Goal: Navigation & Orientation: Understand site structure

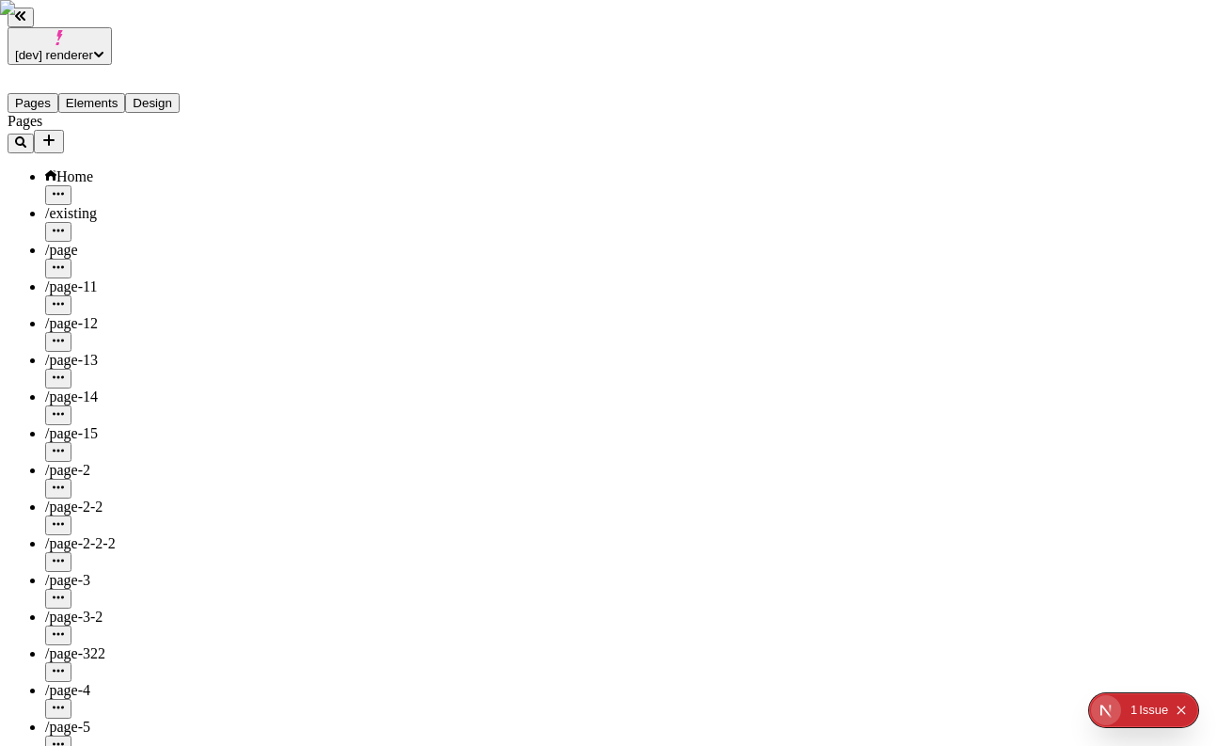
click at [93, 48] on span "[dev] renderer" at bounding box center [54, 55] width 78 height 14
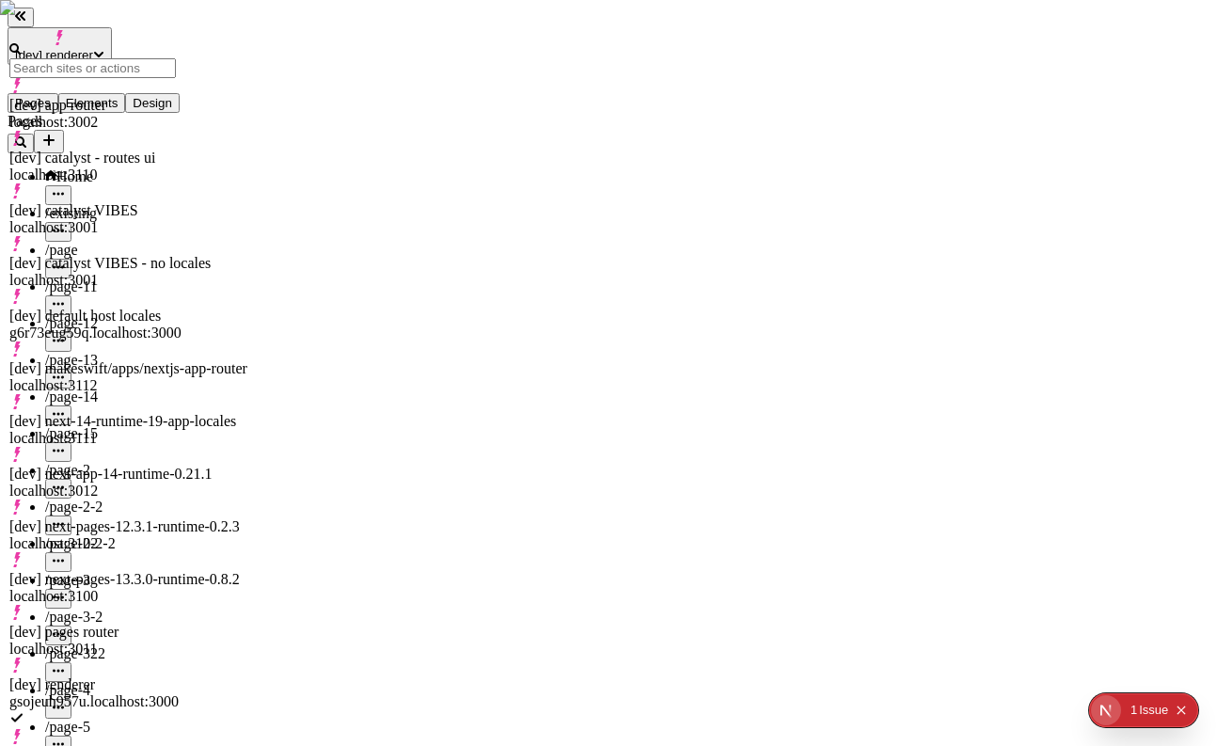
click at [141, 150] on div "[dev] catalyst - routes ui" at bounding box center [130, 158] width 242 height 17
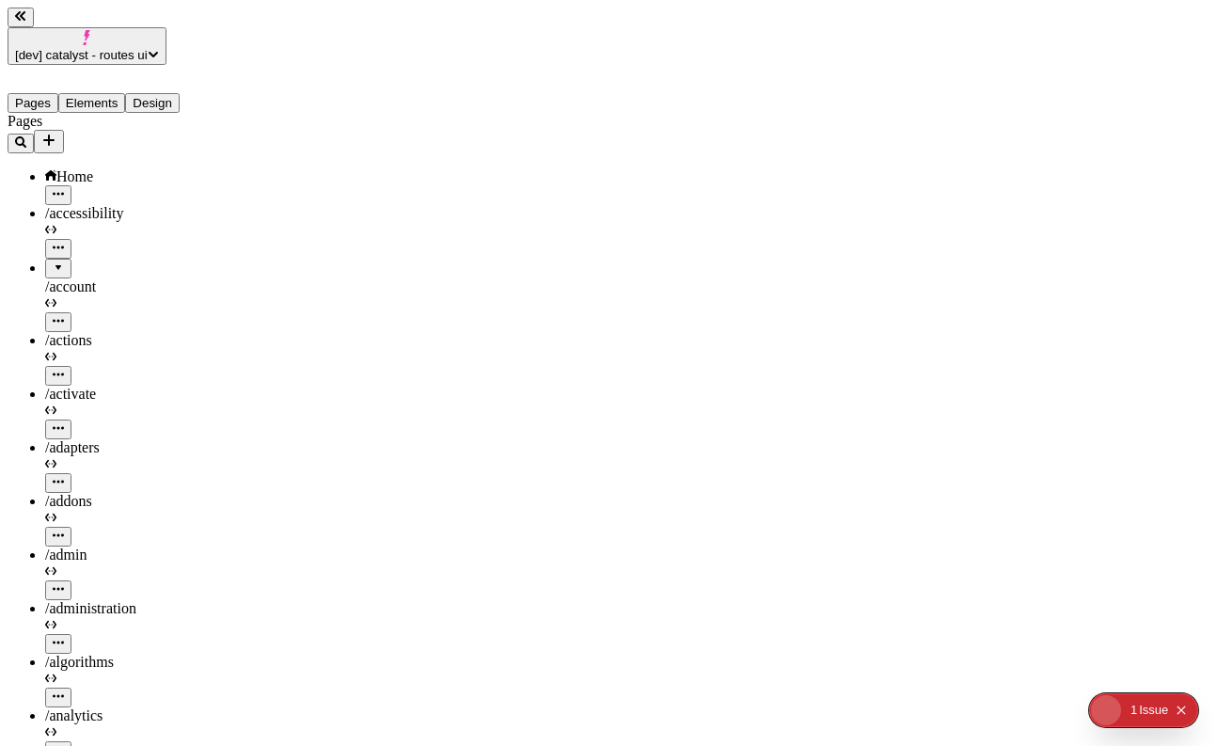
scroll to position [893, 0]
type input "/"
click at [104, 93] on button "Elements" at bounding box center [92, 103] width 68 height 20
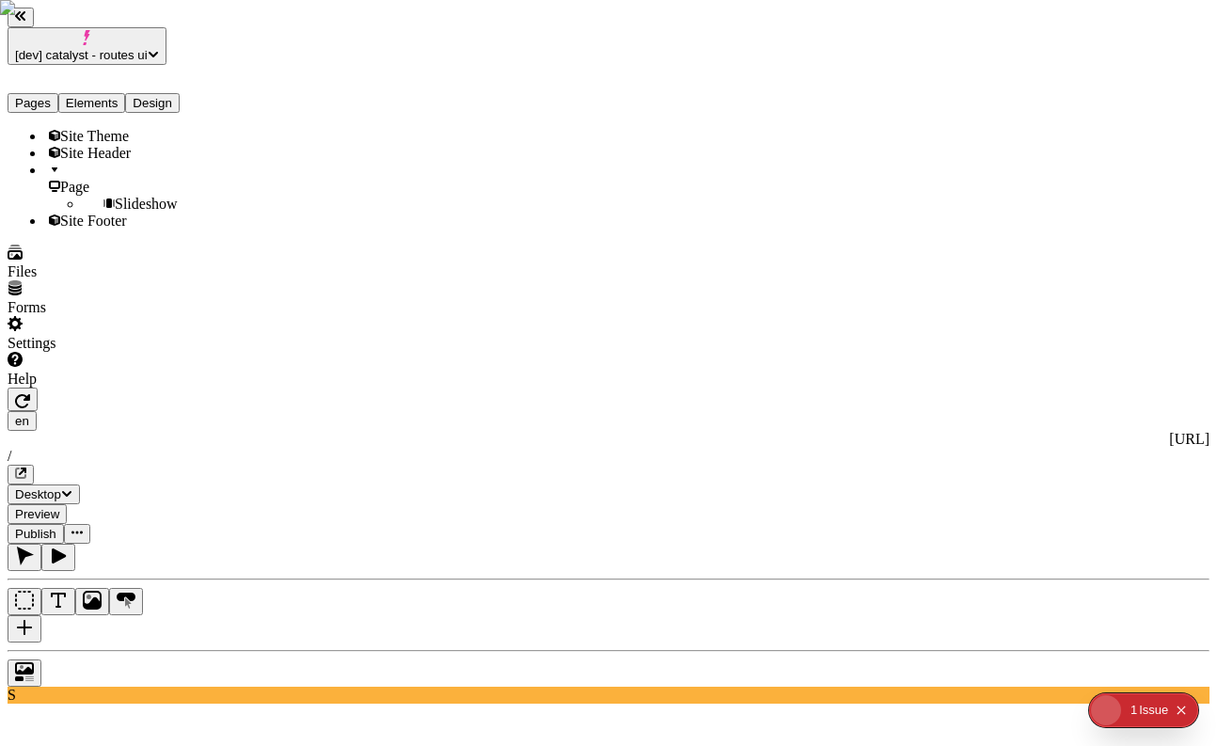
click at [39, 93] on button "Pages" at bounding box center [33, 103] width 51 height 20
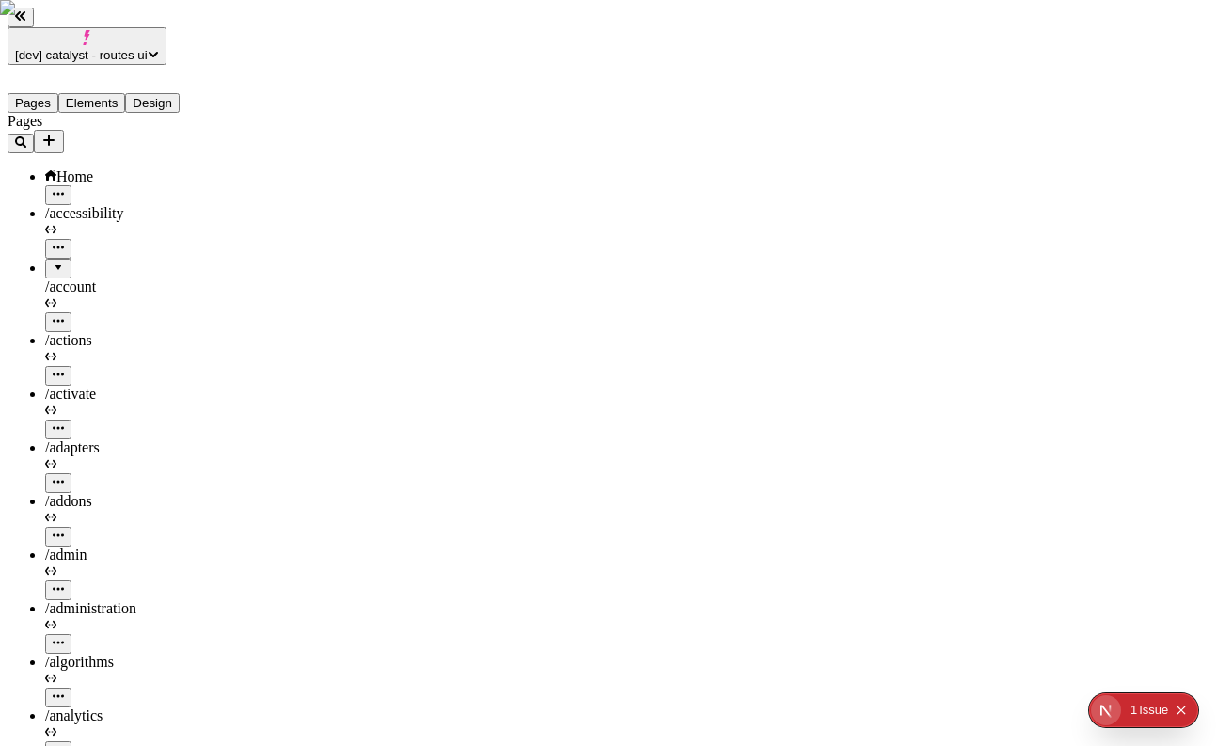
scroll to position [0, 0]
click at [108, 93] on button "Elements" at bounding box center [92, 103] width 68 height 20
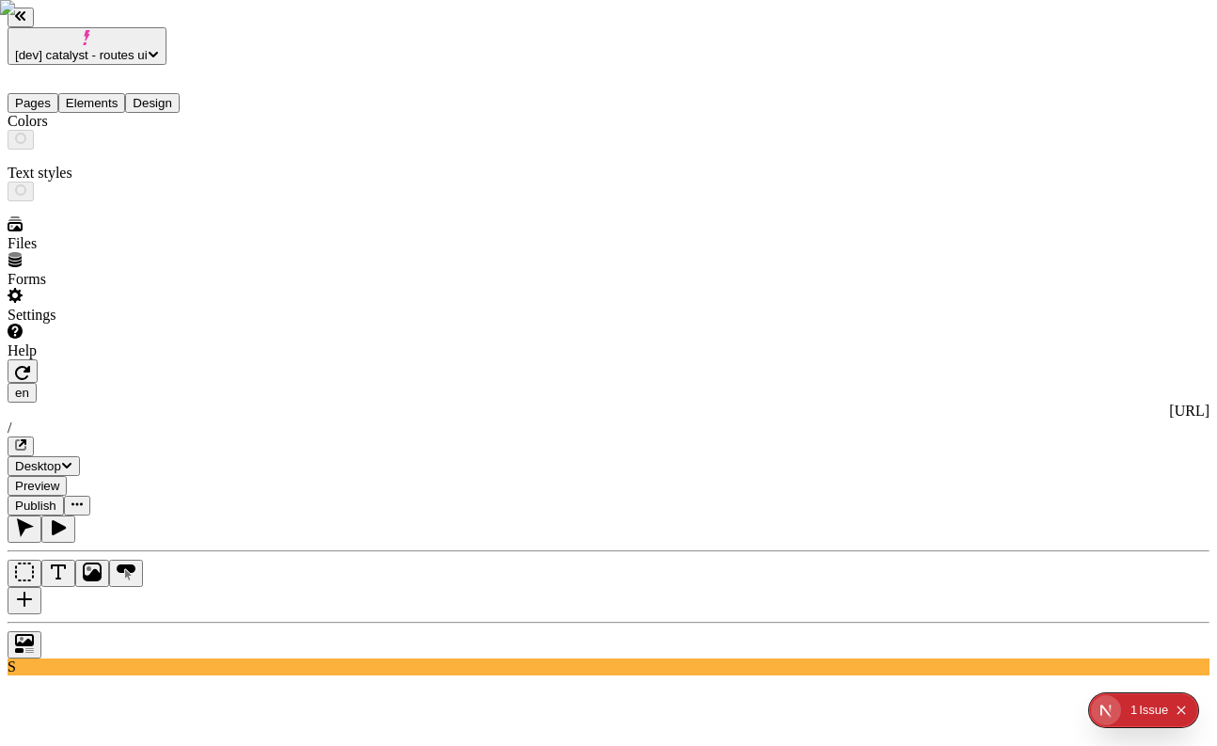
click at [172, 93] on button "Design" at bounding box center [152, 103] width 55 height 20
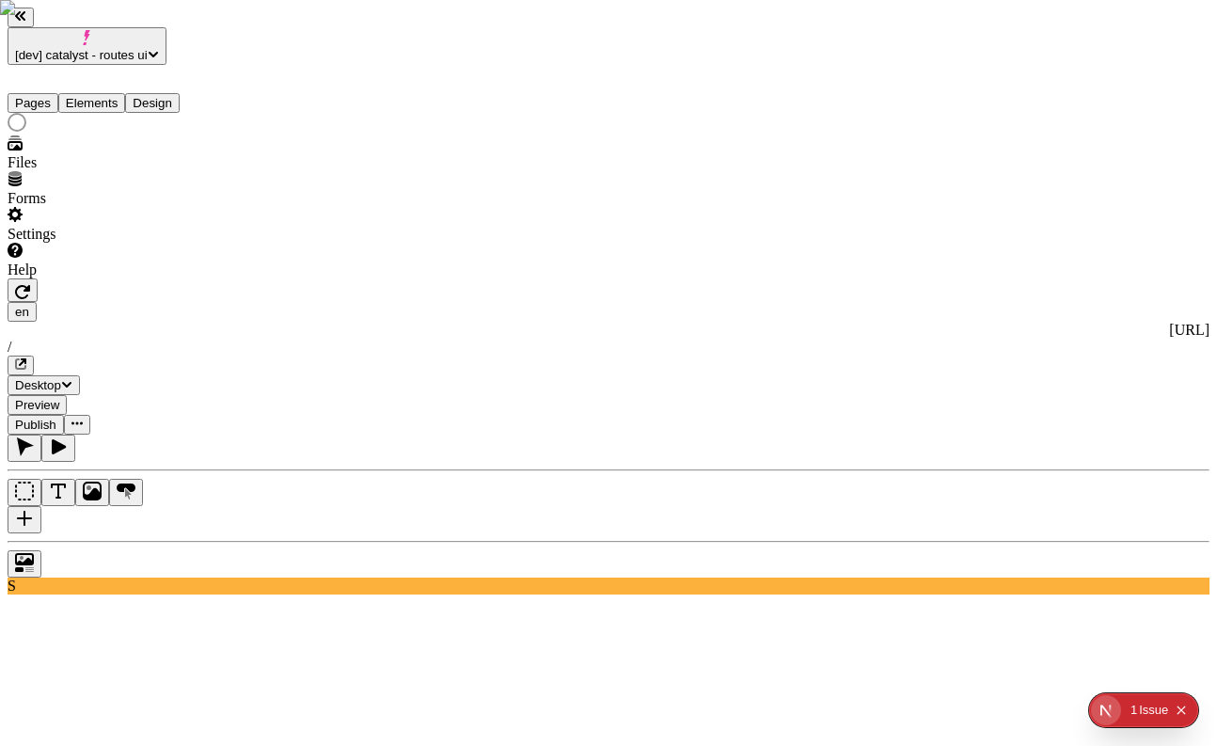
click at [38, 93] on button "Pages" at bounding box center [33, 103] width 51 height 20
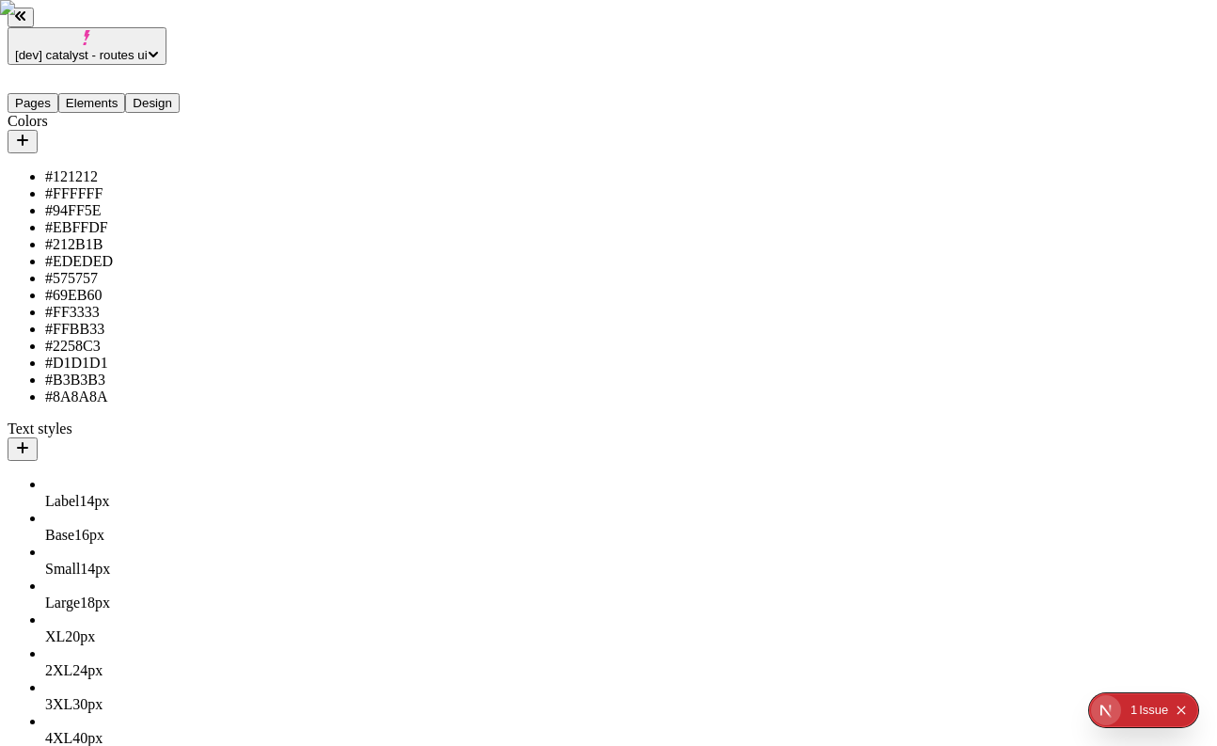
click at [171, 93] on button "Design" at bounding box center [152, 103] width 55 height 20
click at [126, 93] on button "Elements" at bounding box center [92, 103] width 68 height 20
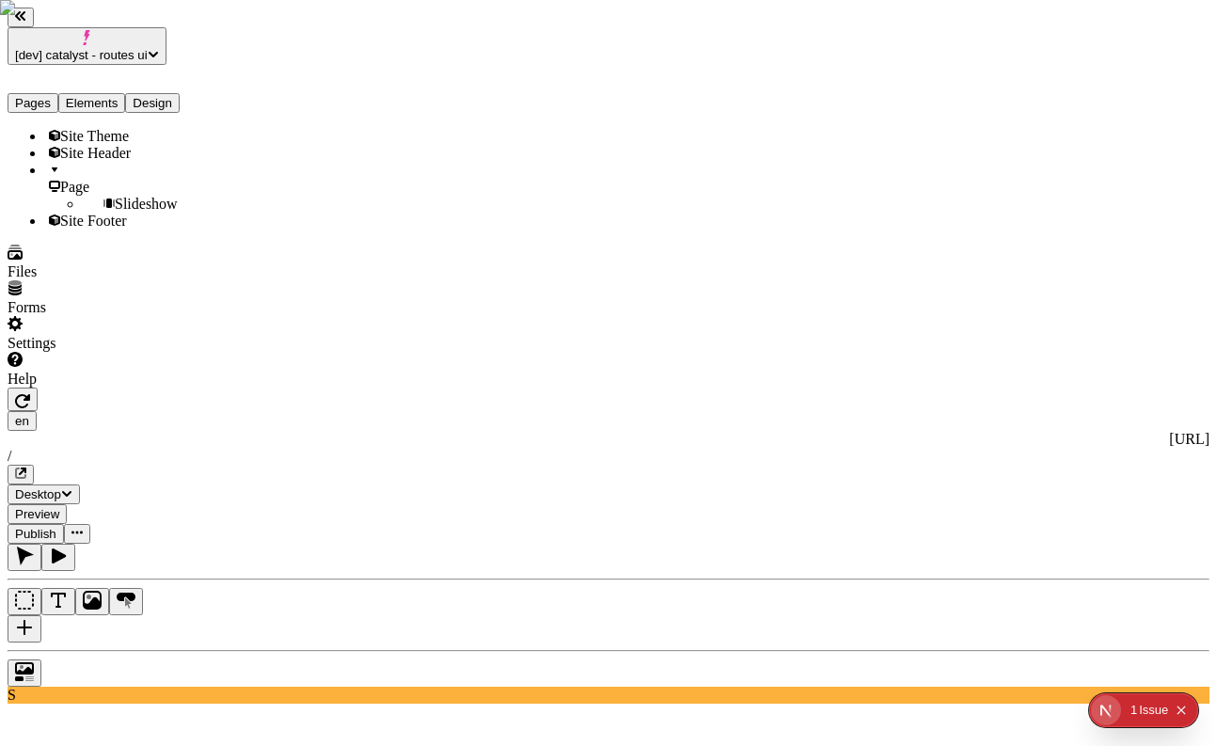
click at [53, 93] on button "Pages" at bounding box center [33, 103] width 51 height 20
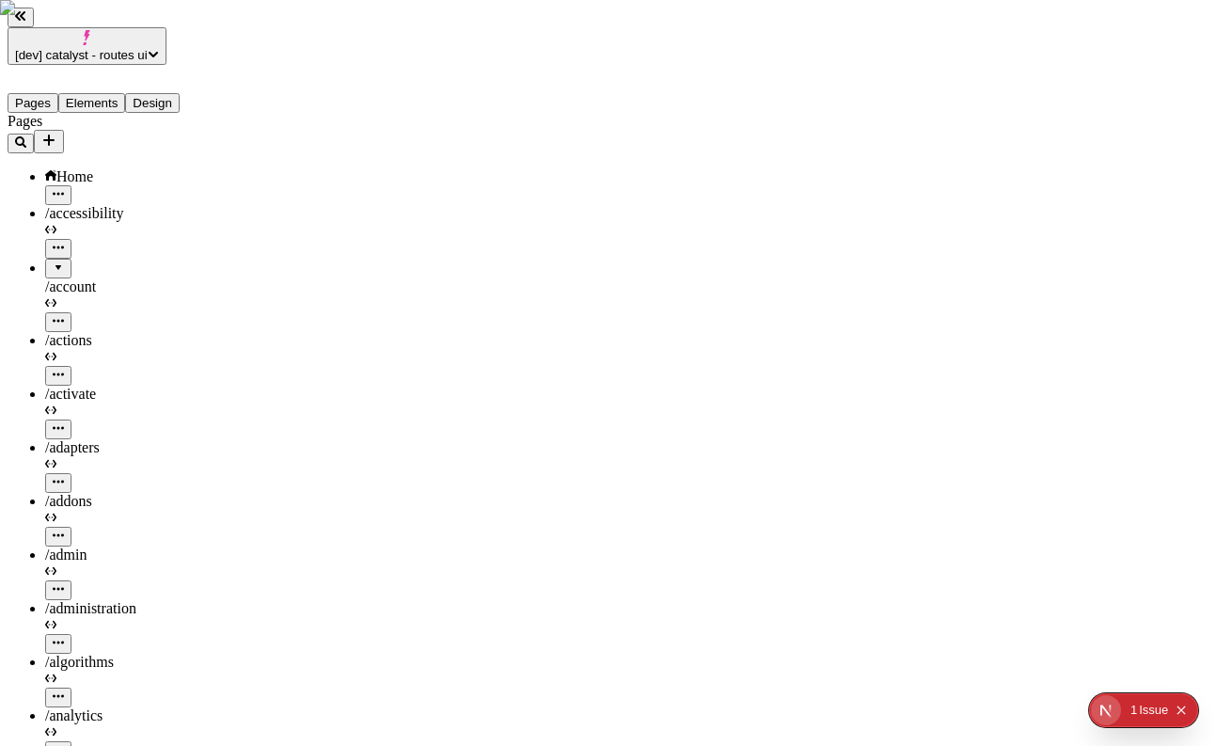
click at [97, 93] on button "Elements" at bounding box center [92, 103] width 68 height 20
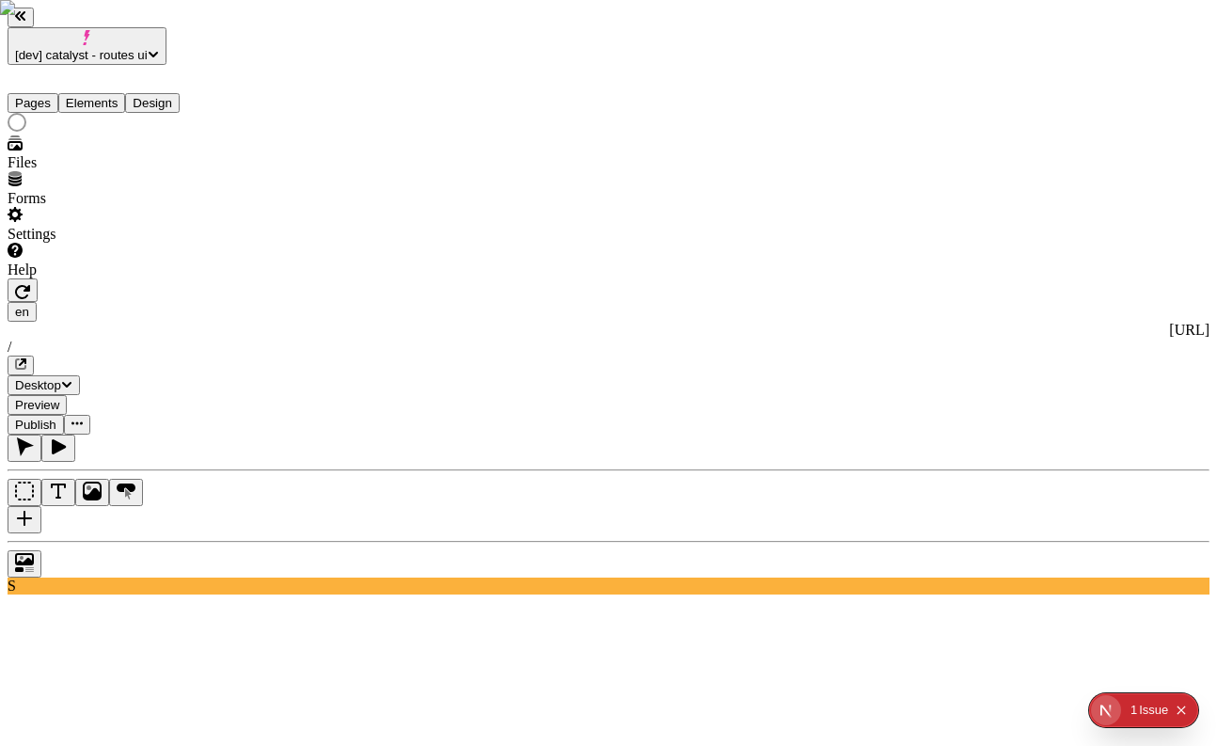
click at [58, 93] on button "Pages" at bounding box center [33, 103] width 51 height 20
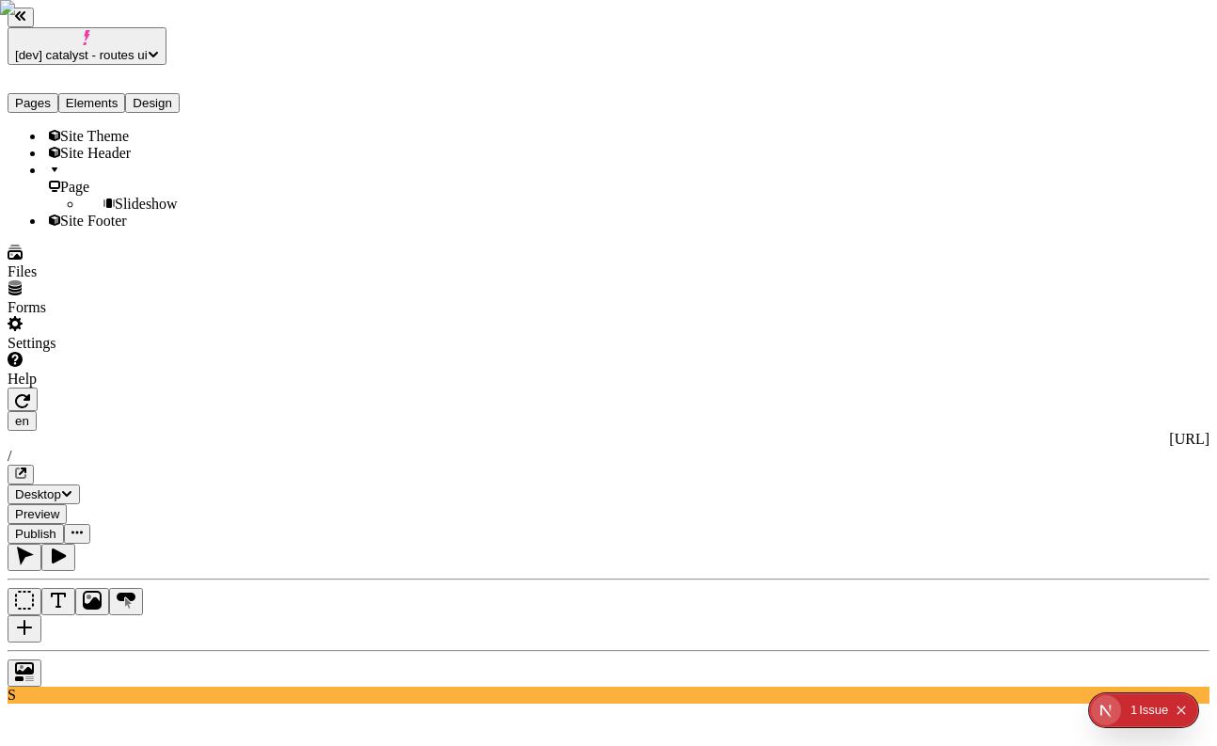
click at [125, 93] on button "Elements" at bounding box center [92, 103] width 68 height 20
click at [57, 93] on button "Pages" at bounding box center [33, 103] width 51 height 20
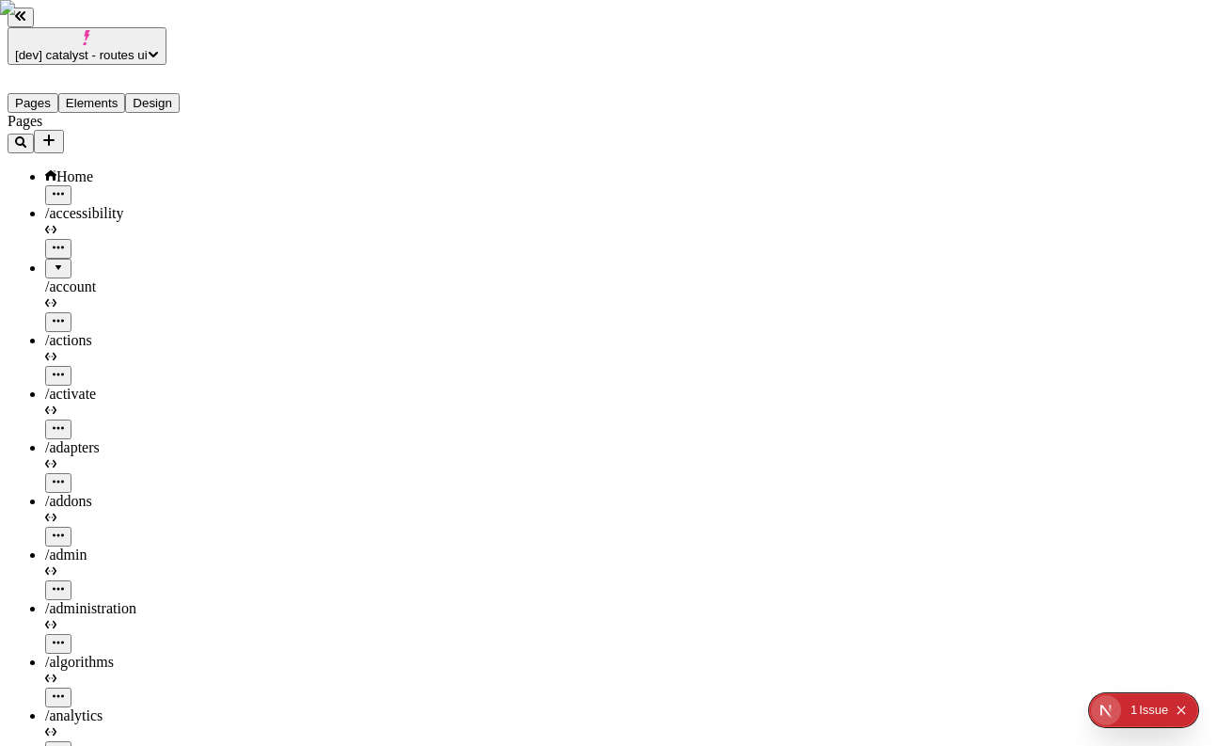
click at [94, 93] on button "Elements" at bounding box center [92, 103] width 68 height 20
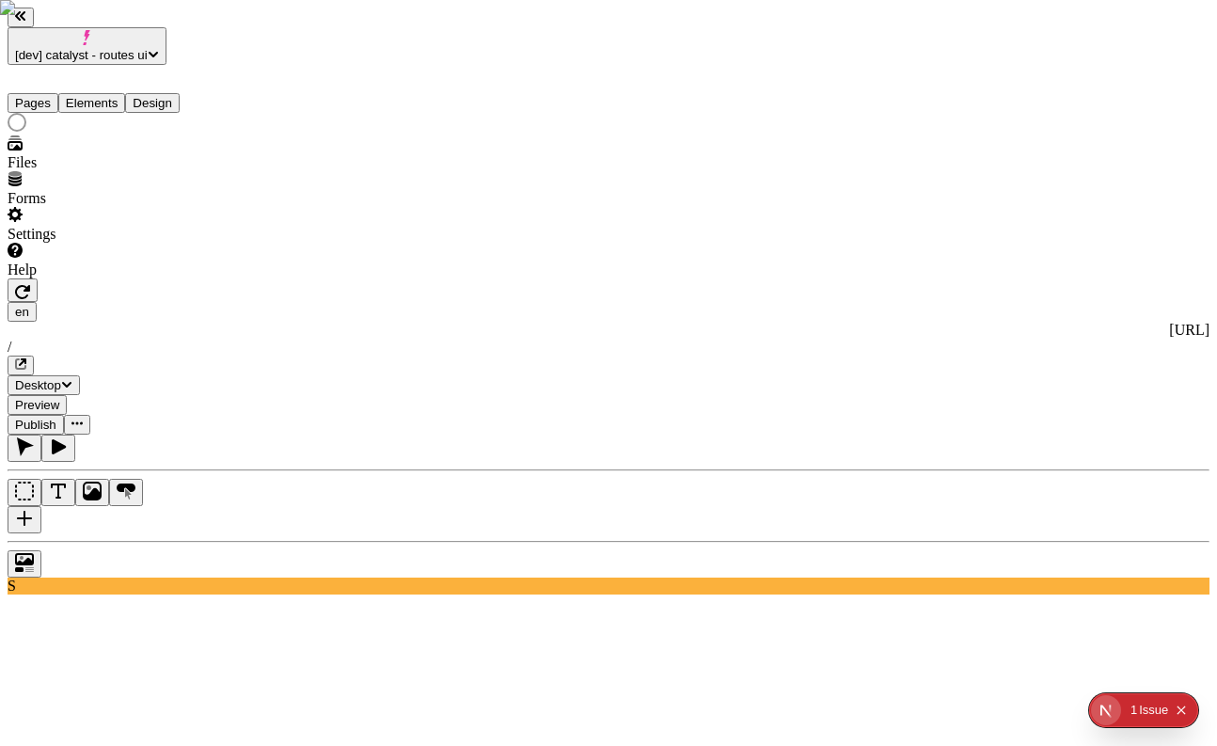
click at [50, 93] on button "Pages" at bounding box center [33, 103] width 51 height 20
